Goal: Navigation & Orientation: Find specific page/section

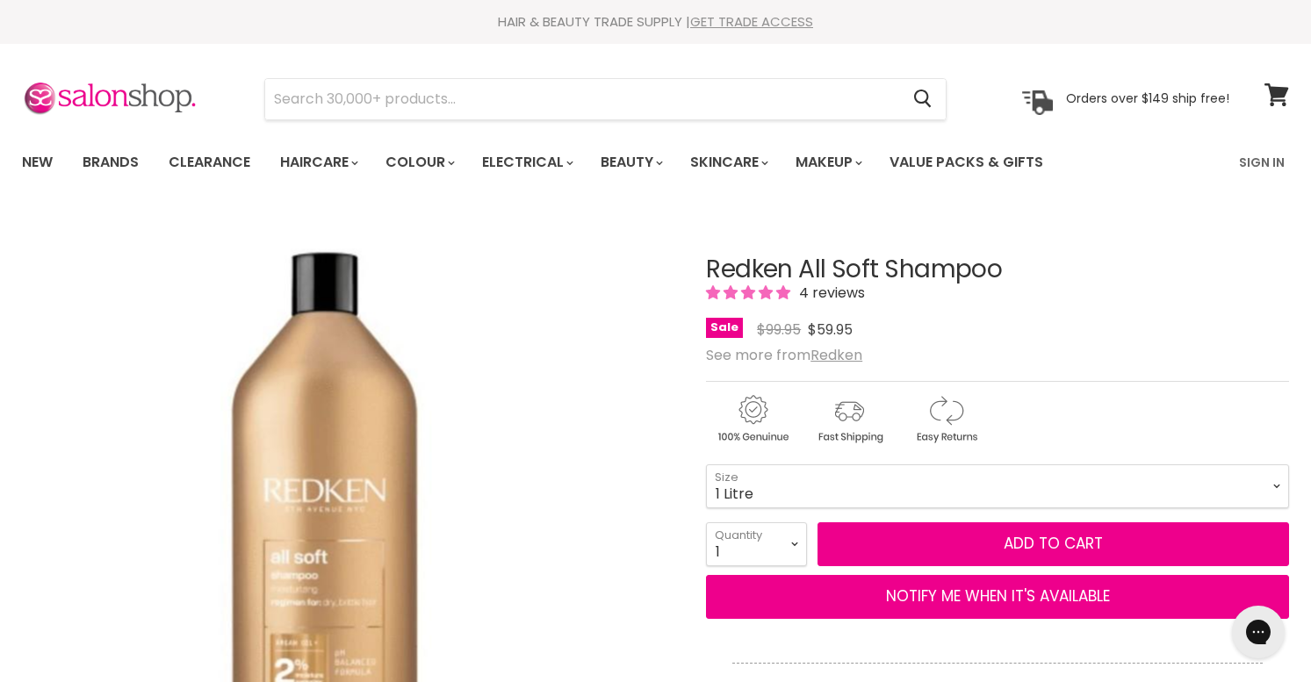
click at [739, 24] on link "GET TRADE ACCESS" at bounding box center [751, 21] width 123 height 18
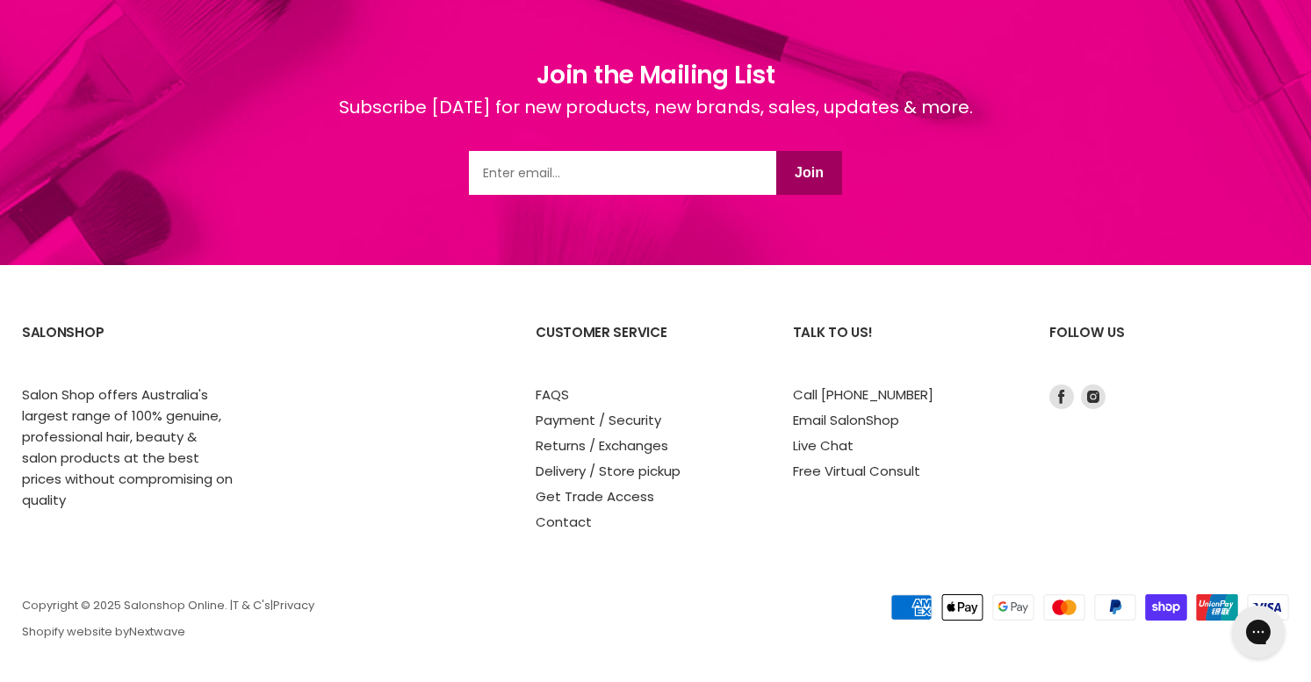
scroll to position [1393, 0]
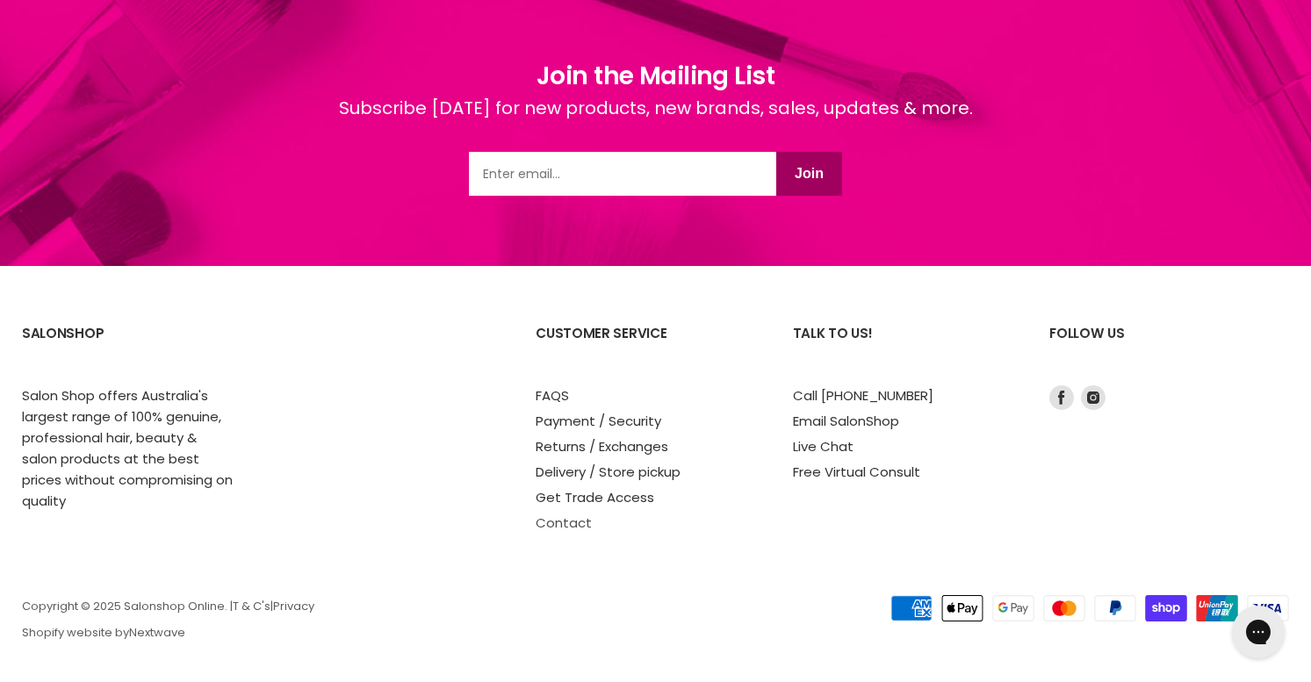
click at [563, 523] on link "Contact" at bounding box center [564, 523] width 56 height 18
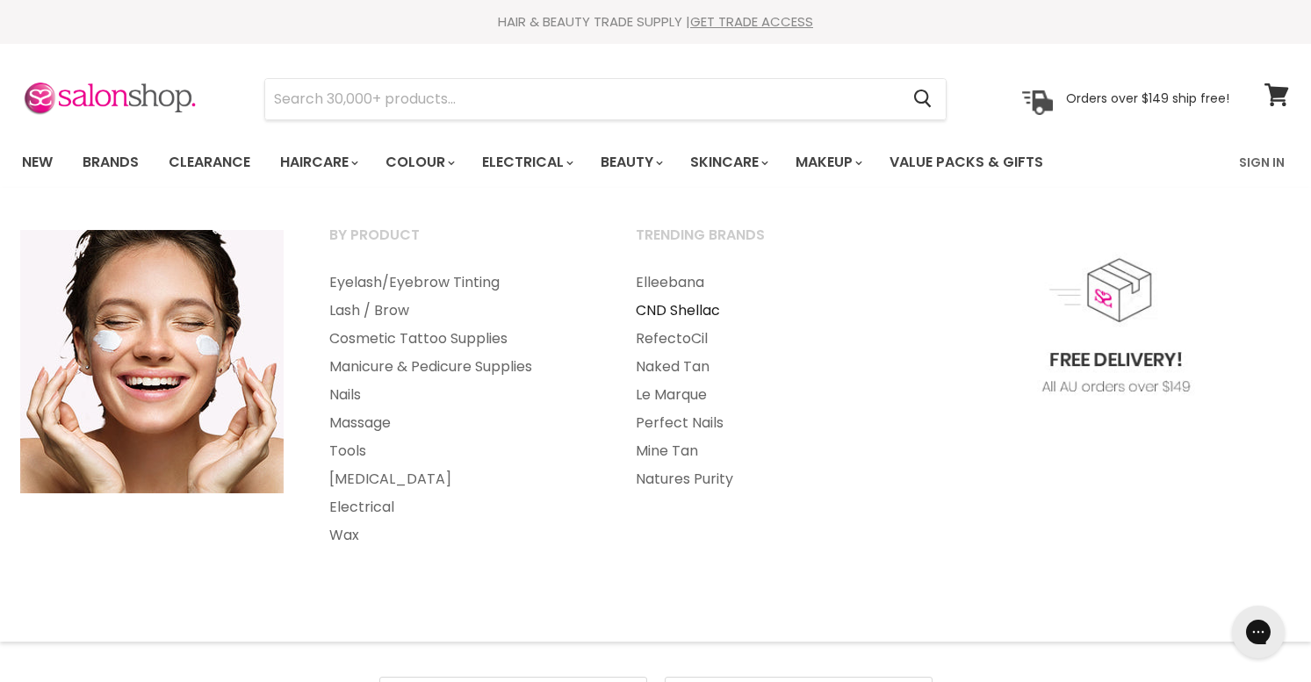
click at [677, 307] on link "CND Shellac" at bounding box center [765, 311] width 303 height 28
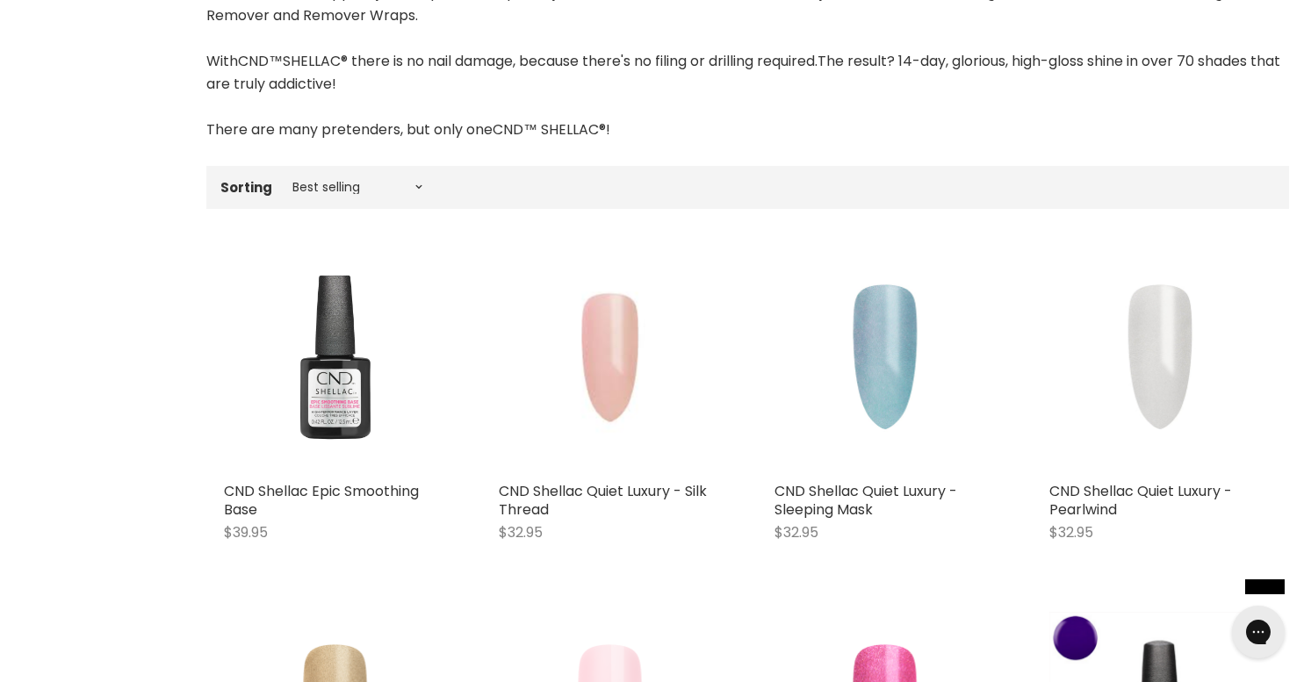
scroll to position [451, 0]
